Goal: Transaction & Acquisition: Book appointment/travel/reservation

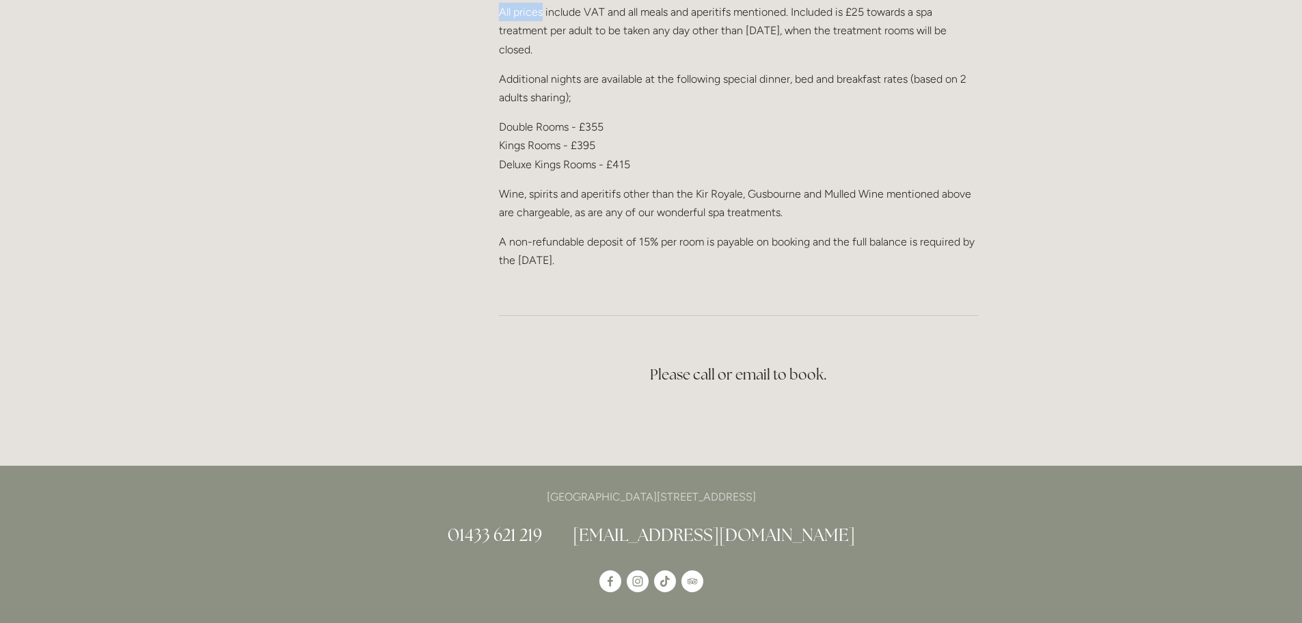
scroll to position [2243, 0]
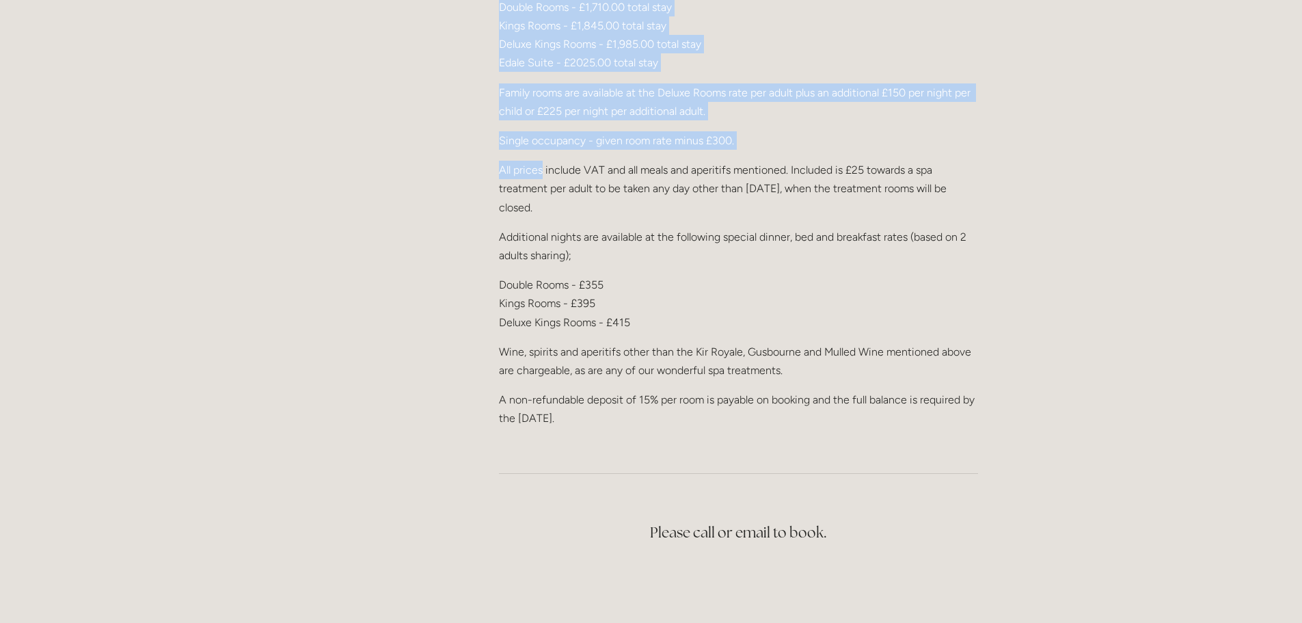
drag, startPoint x: 501, startPoint y: 44, endPoint x: 937, endPoint y: 454, distance: 598.2
copy div "Three Night Christmas Break We only have one room available for the Christmas B…"
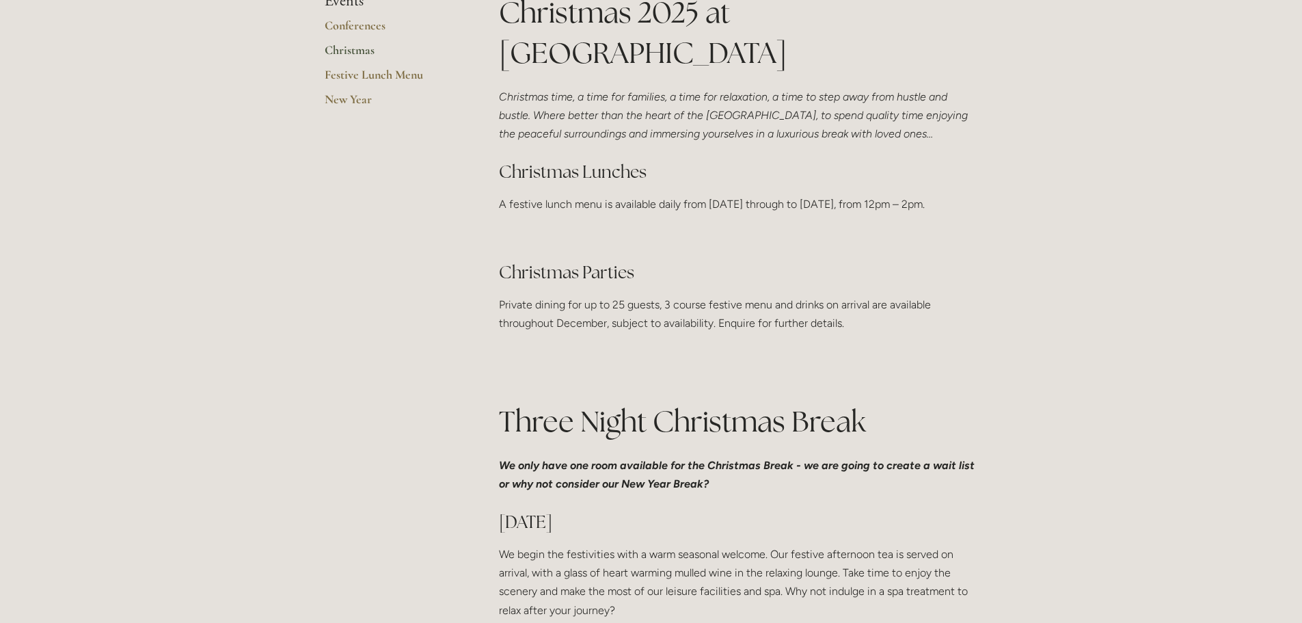
scroll to position [260, 0]
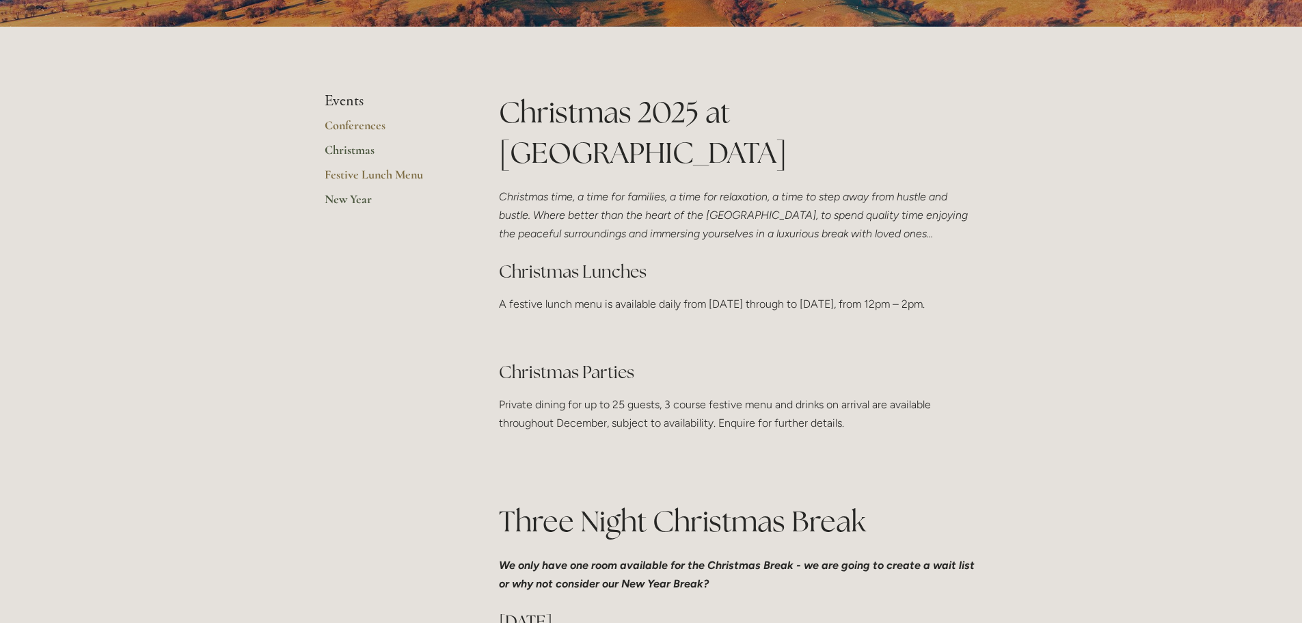
click at [349, 199] on link "New Year" at bounding box center [390, 203] width 131 height 25
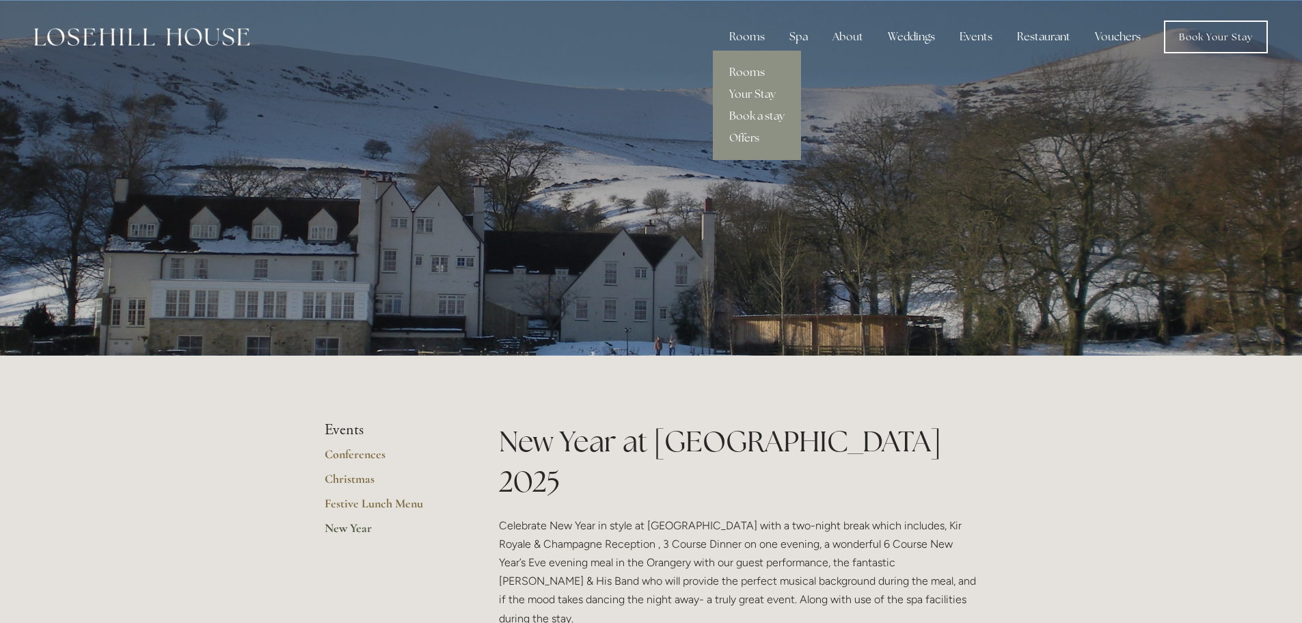
click at [749, 72] on link "Rooms" at bounding box center [757, 73] width 88 height 22
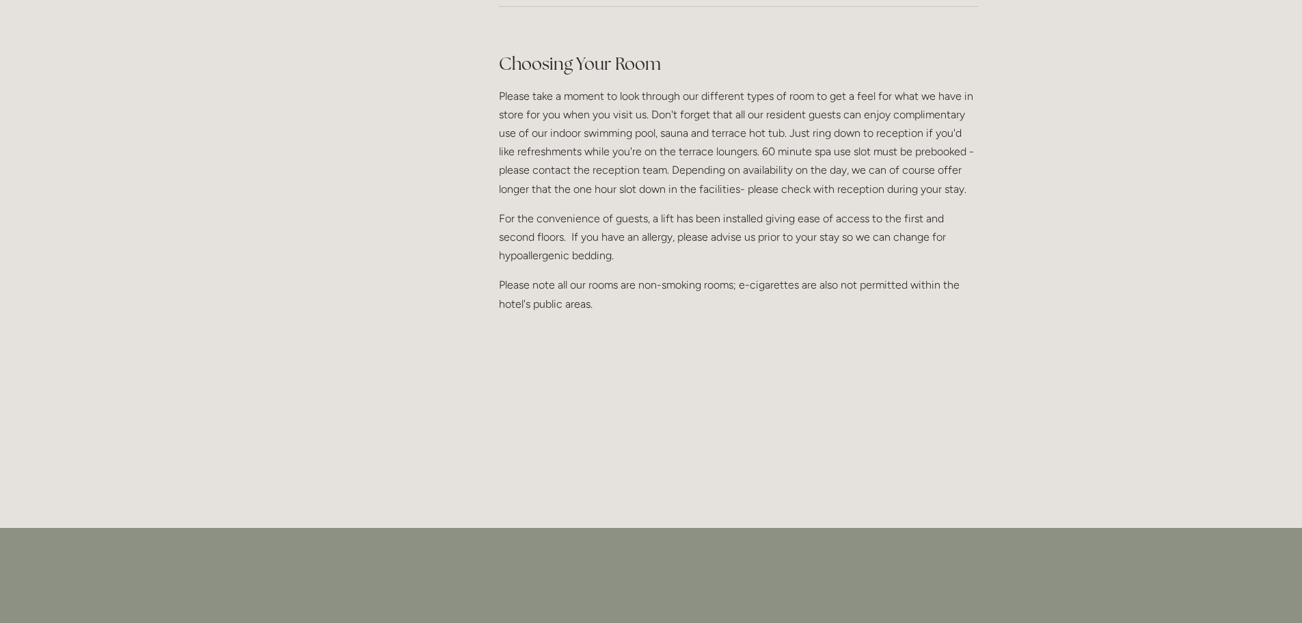
scroll to position [1709, 0]
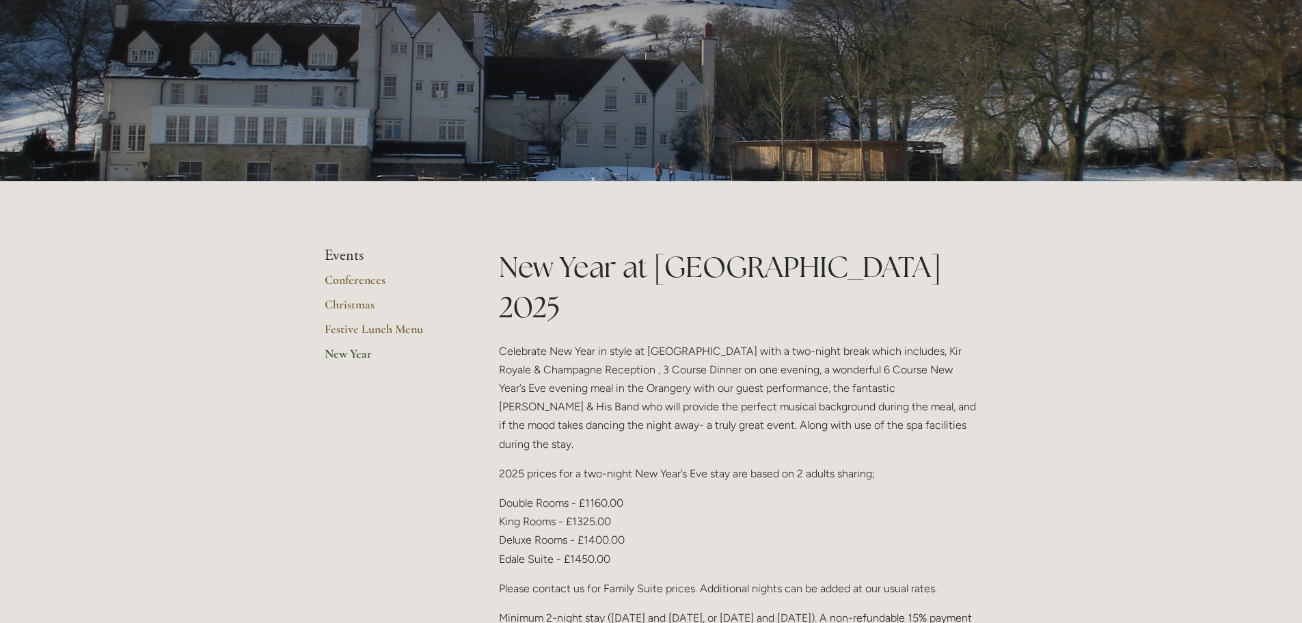
scroll to position [68, 0]
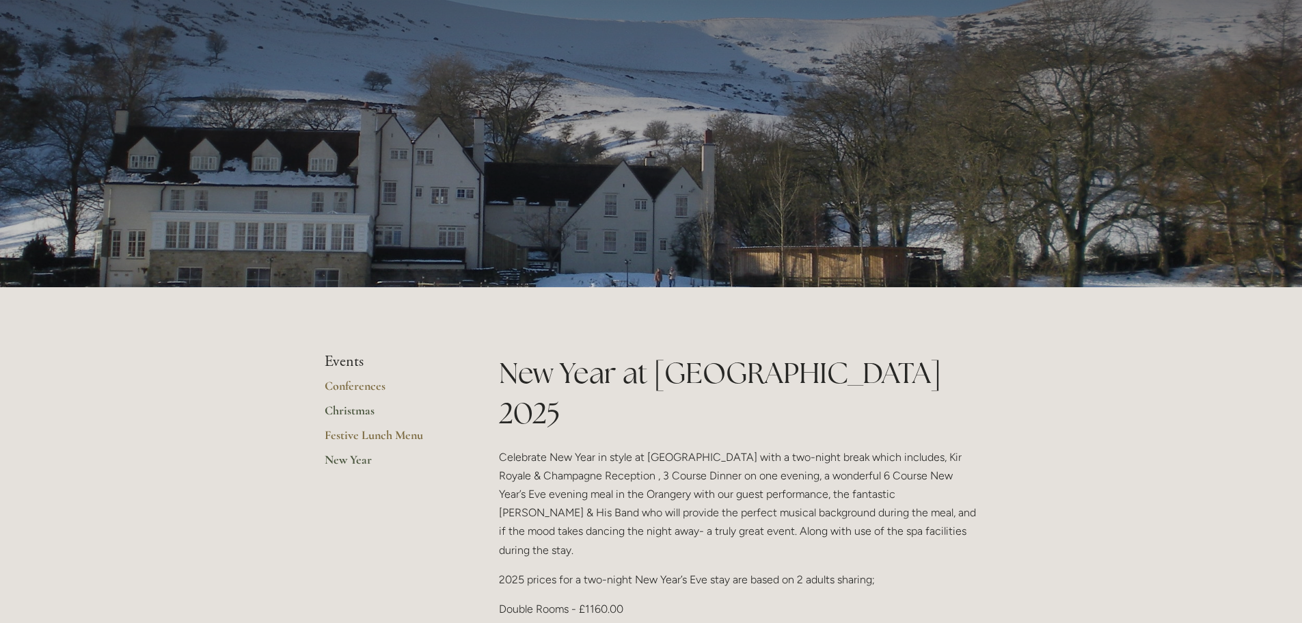
click at [347, 408] on link "Christmas" at bounding box center [390, 415] width 131 height 25
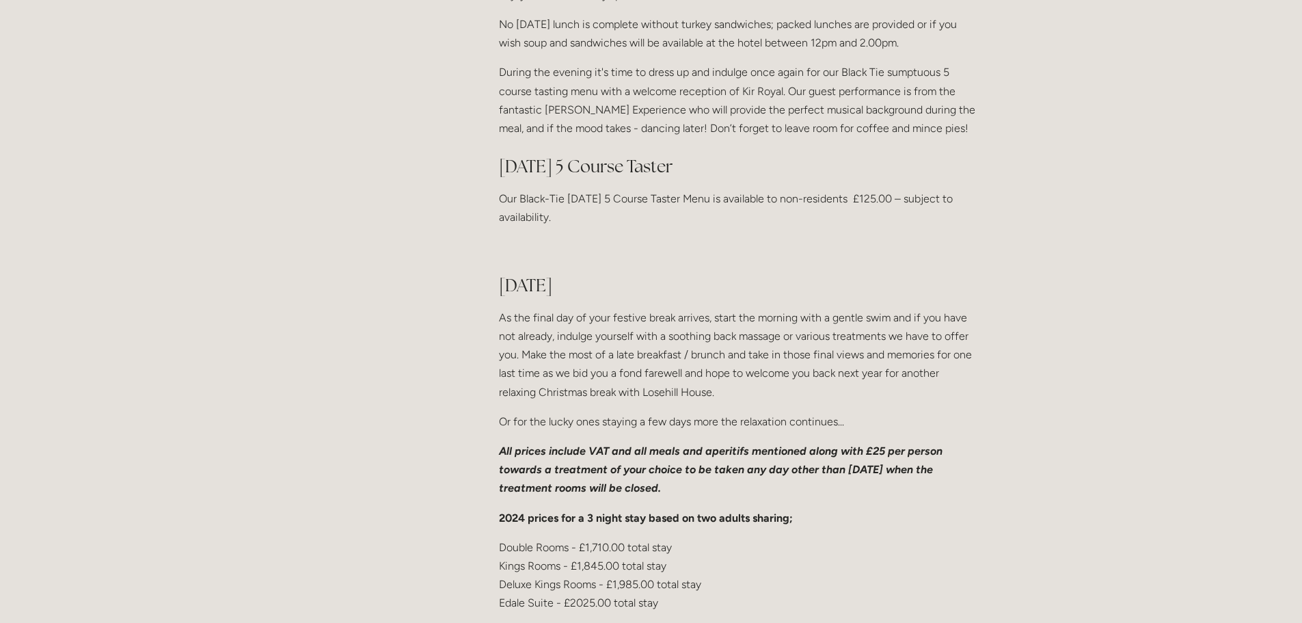
scroll to position [1504, 0]
